Goal: Task Accomplishment & Management: Manage account settings

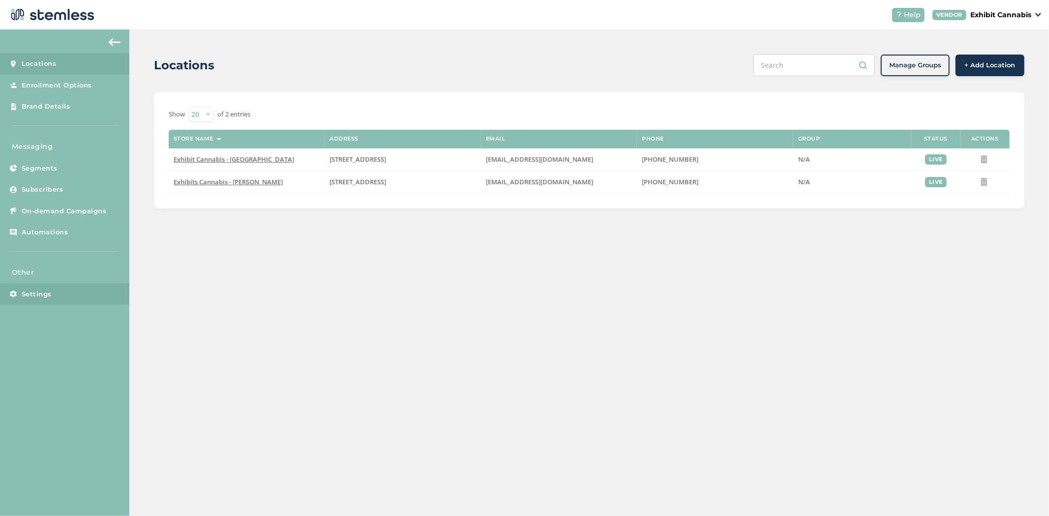
click at [69, 284] on link "Settings" at bounding box center [64, 295] width 129 height 22
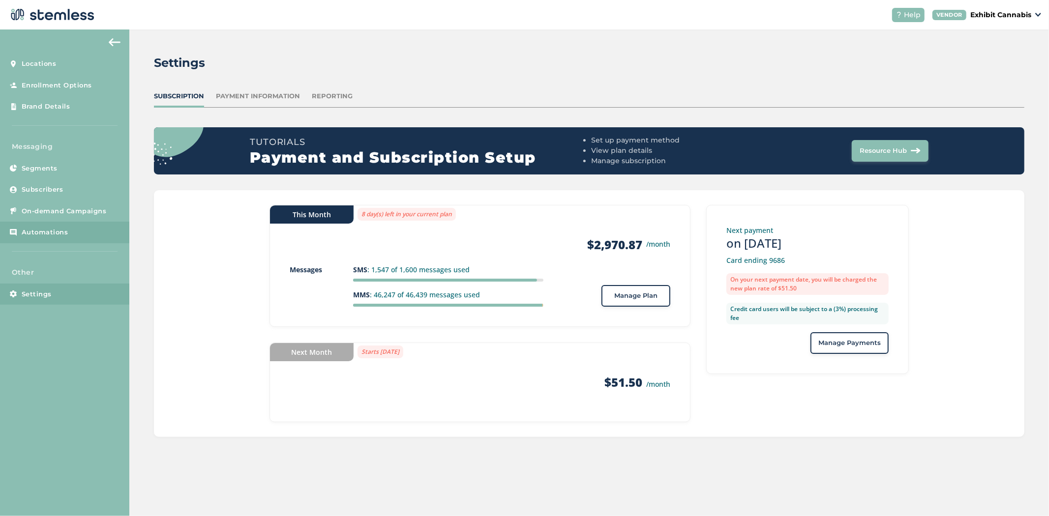
click at [48, 225] on link "Automations" at bounding box center [64, 233] width 129 height 22
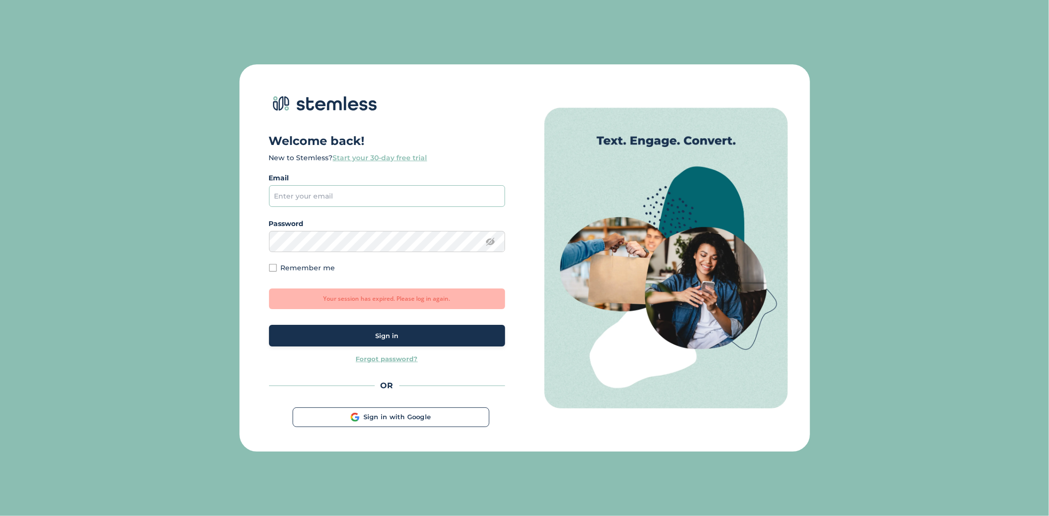
type input "[PERSON_NAME][EMAIL_ADDRESS][DOMAIN_NAME]"
click at [354, 330] on button "Sign in" at bounding box center [387, 336] width 236 height 22
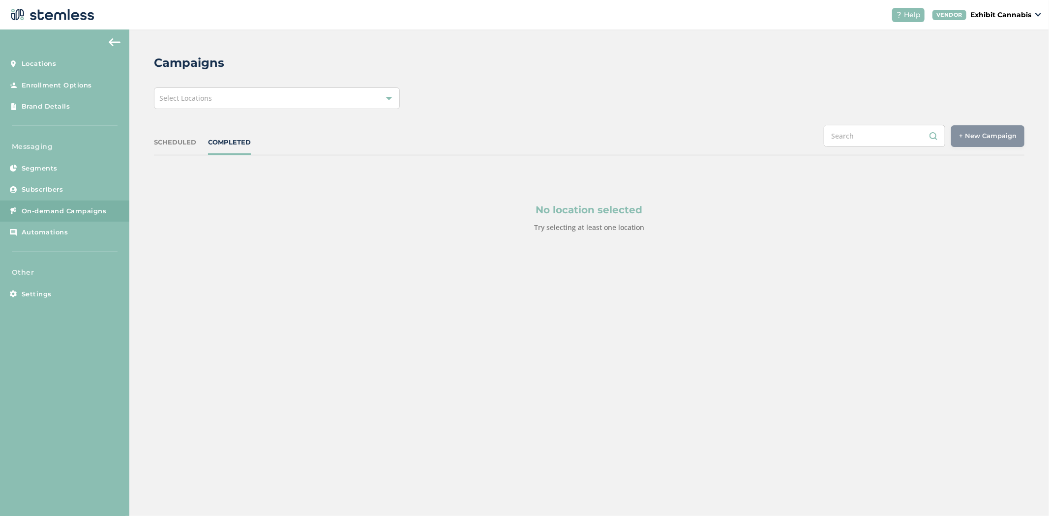
click at [289, 105] on div "Select Locations" at bounding box center [277, 99] width 246 height 22
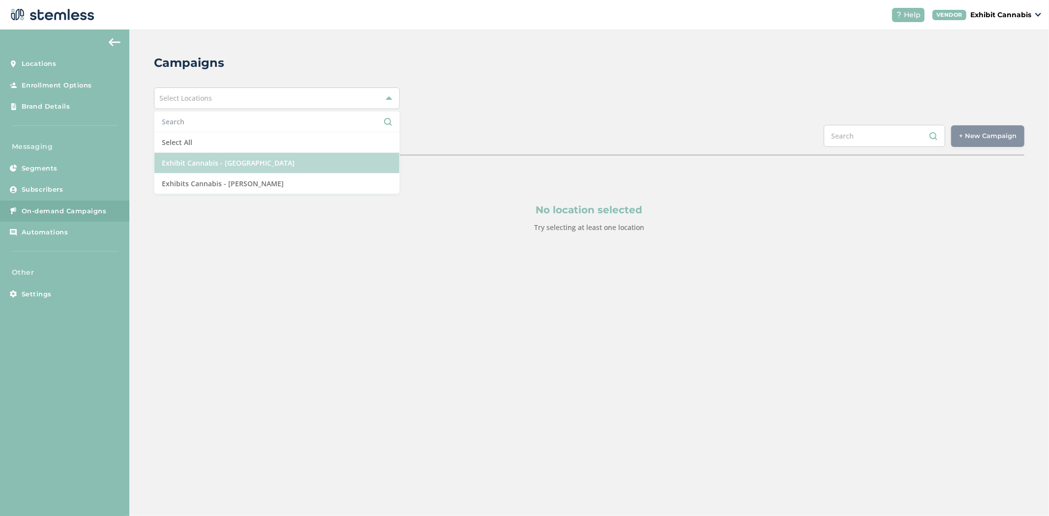
click at [278, 159] on li "Exhibit Cannabis - [GEOGRAPHIC_DATA]" at bounding box center [276, 163] width 245 height 21
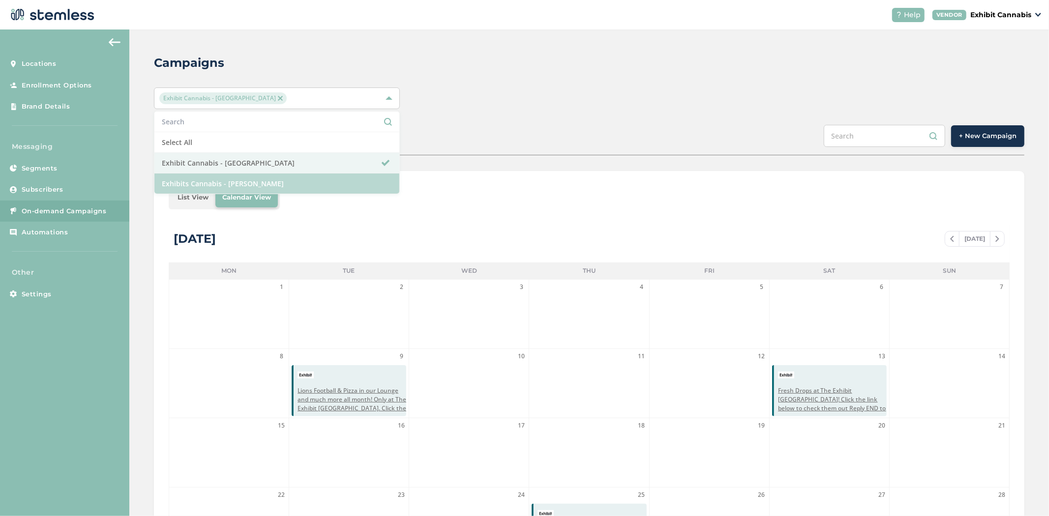
click at [271, 180] on li "Exhibits Cannabis - [PERSON_NAME]" at bounding box center [276, 184] width 245 height 20
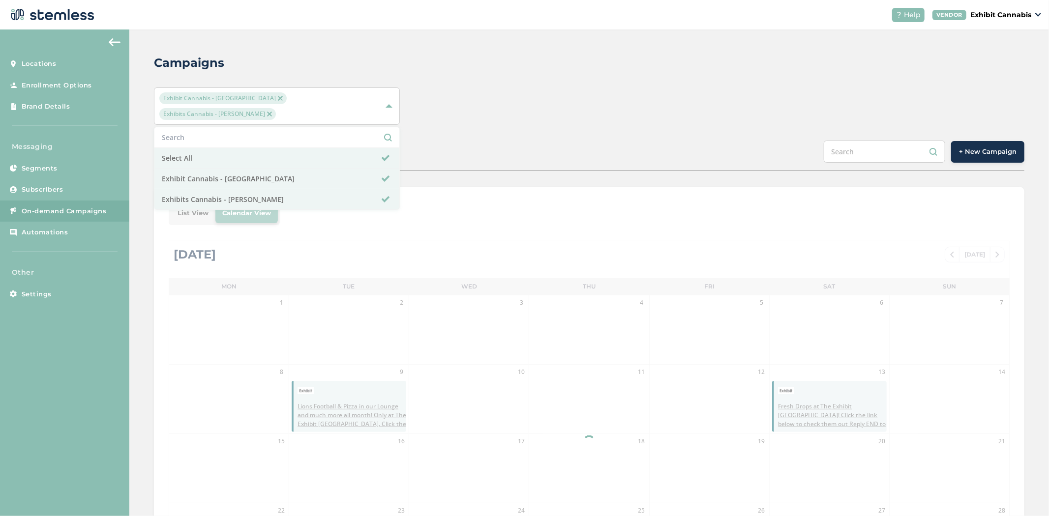
click at [546, 94] on div "Exhibit Cannabis - Port Huron Exhibits Cannabis - Burton Select All Exhibit Can…" at bounding box center [589, 106] width 870 height 37
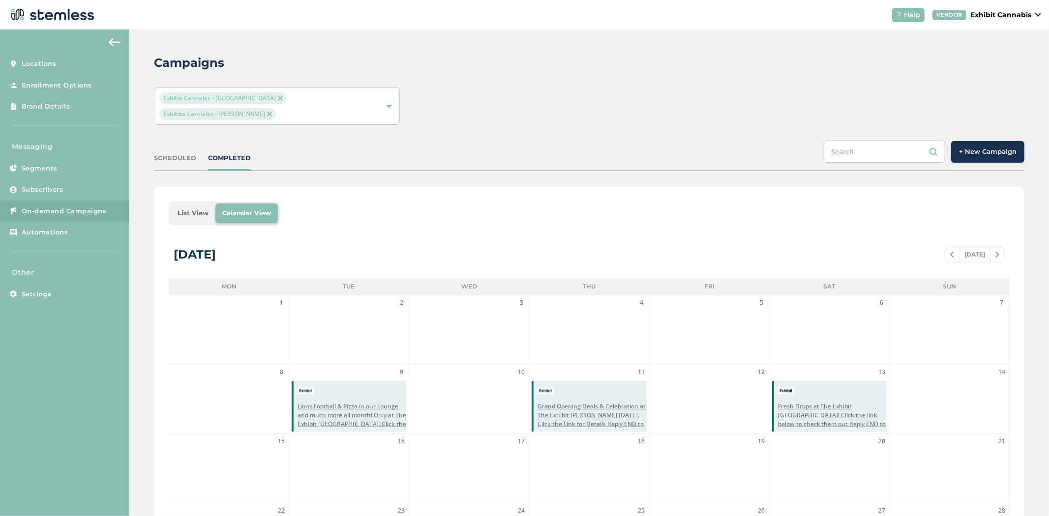
click at [194, 153] on div "SCHEDULED" at bounding box center [175, 158] width 42 height 10
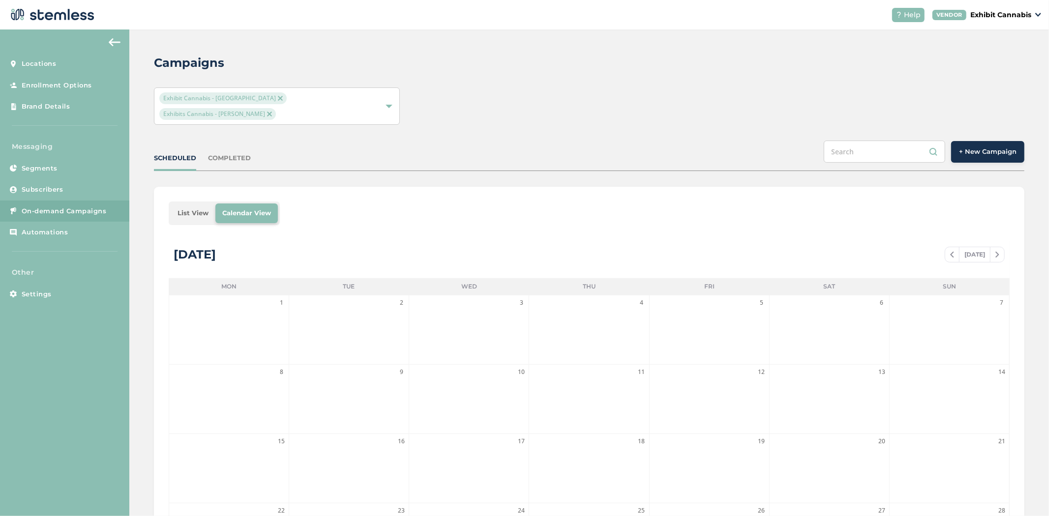
click at [238, 153] on div "COMPLETED" at bounding box center [229, 158] width 43 height 10
click at [185, 204] on div "List View Calendar View September 2025 TODAY Mon Tue Wed Thu Fri Sat Sun 1 2 3 …" at bounding box center [589, 422] width 870 height 470
click at [192, 199] on div "List View Calendar View September 2025 TODAY Mon Tue Wed Thu Fri Sat Sun 1 2 3 …" at bounding box center [589, 422] width 870 height 470
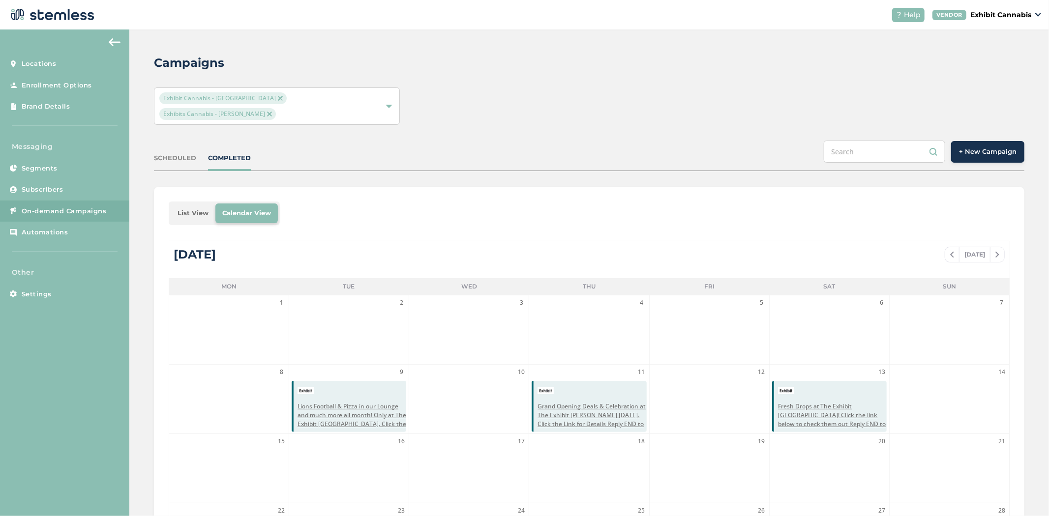
click at [193, 204] on li "List View" at bounding box center [193, 214] width 45 height 20
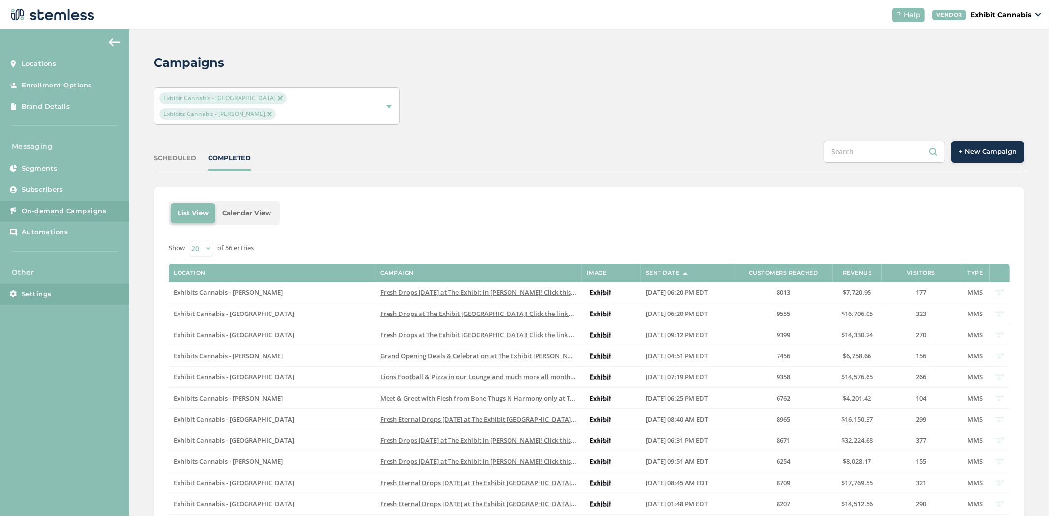
click at [56, 295] on link "Settings" at bounding box center [64, 295] width 129 height 22
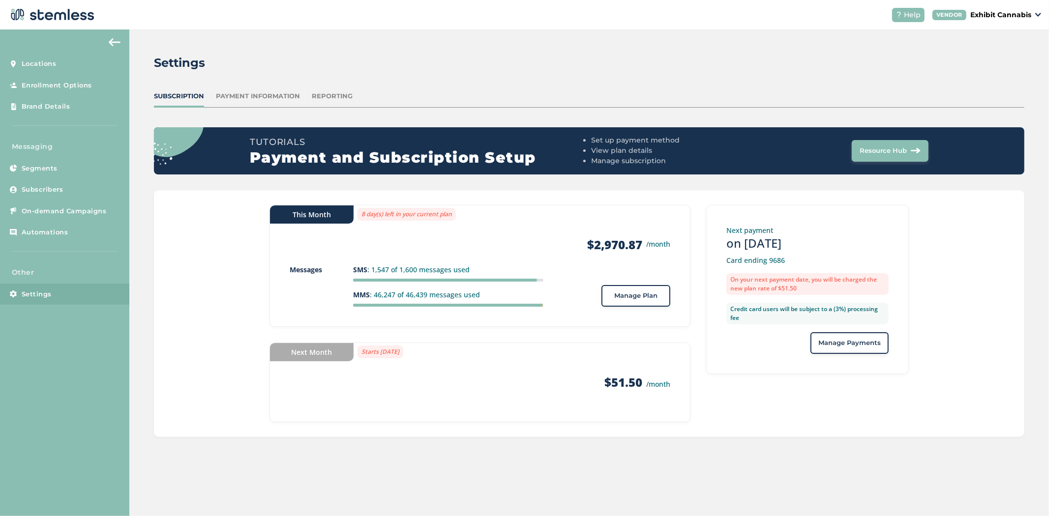
click at [982, 17] on p "Exhibit Cannabis" at bounding box center [1000, 15] width 61 height 10
click at [1002, 70] on link "Logout" at bounding box center [1006, 71] width 48 height 10
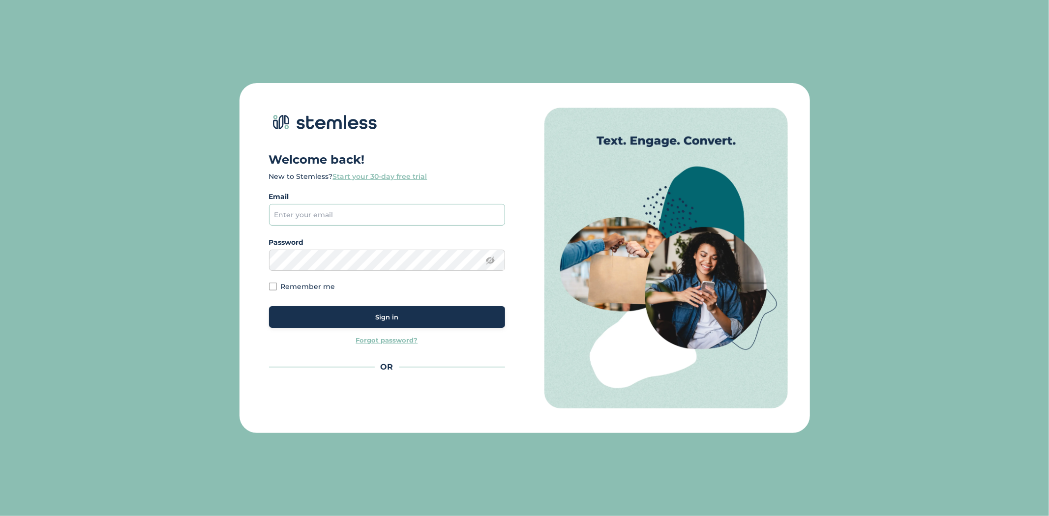
type input "[PERSON_NAME][EMAIL_ADDRESS][DOMAIN_NAME]"
click at [350, 322] on div "Sign in" at bounding box center [387, 318] width 220 height 10
